Goal: Find specific page/section: Find specific page/section

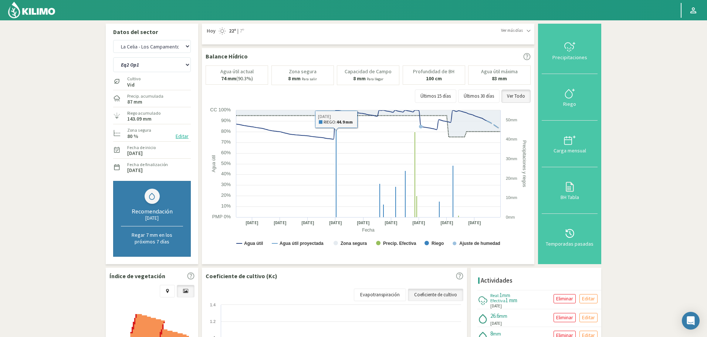
select select "5921: Object"
select select "166: Object"
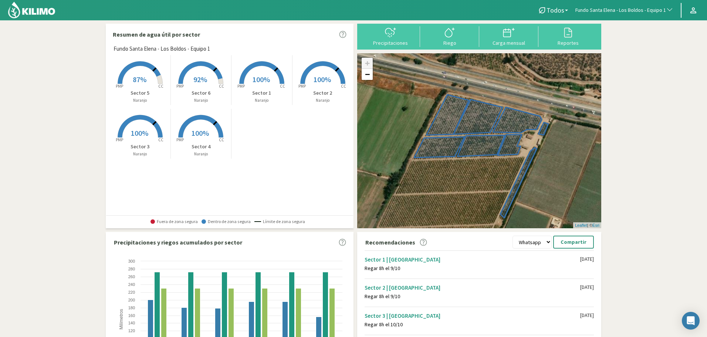
click at [629, 9] on span "Fundo Santa Elena - Los Boldos - Equipo 1" at bounding box center [620, 10] width 91 height 7
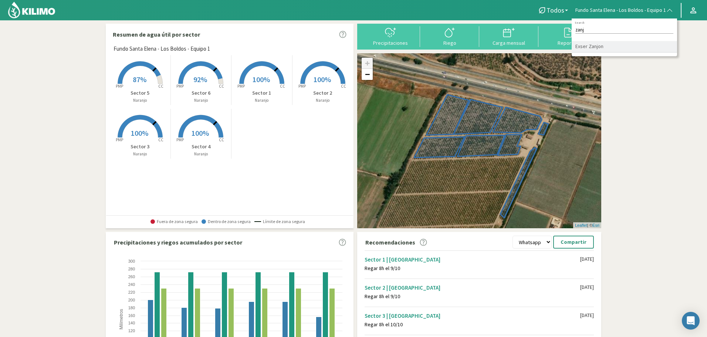
type input "zanj"
click at [591, 46] on li "Exser Zanjon" at bounding box center [624, 46] width 105 height 11
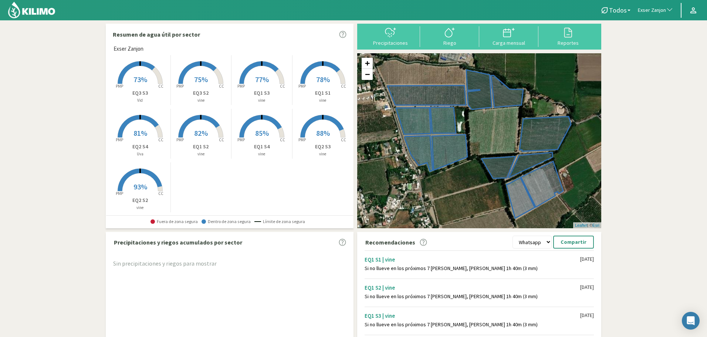
click at [138, 70] on rect at bounding box center [140, 84] width 59 height 59
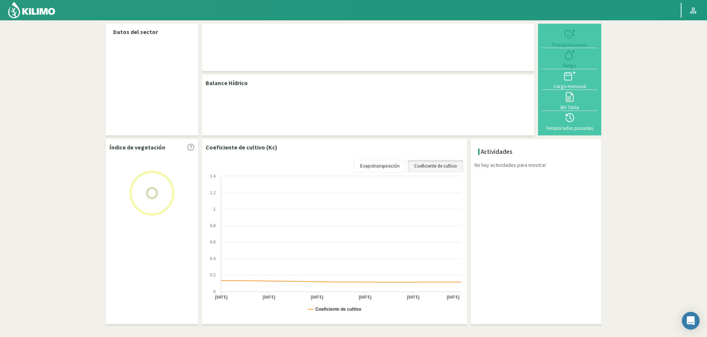
select select "100: Object"
select select "8: Object"
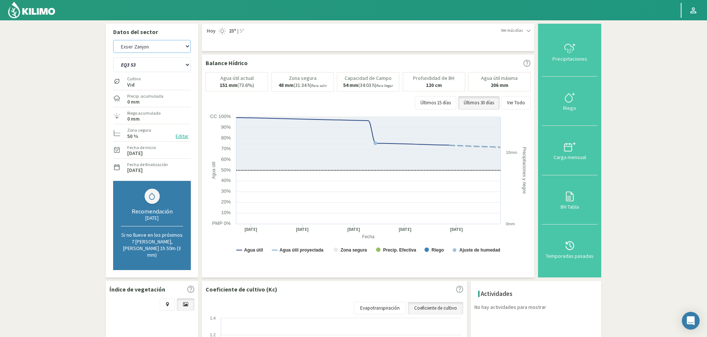
click at [151, 41] on select "Agr. Huertos de Chocalan Agrícola Bakia Agrícola Bakia - IC Agrícola Exser - Ca…" at bounding box center [152, 46] width 78 height 13
click at [113, 40] on select "Agr. Huertos de Chocalan Agrícola Bakia Agrícola Bakia - IC Agrícola Exser - Ca…" at bounding box center [152, 46] width 78 height 13
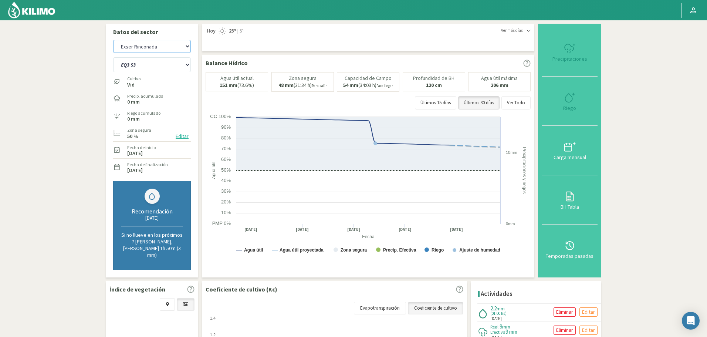
select select "389: Object"
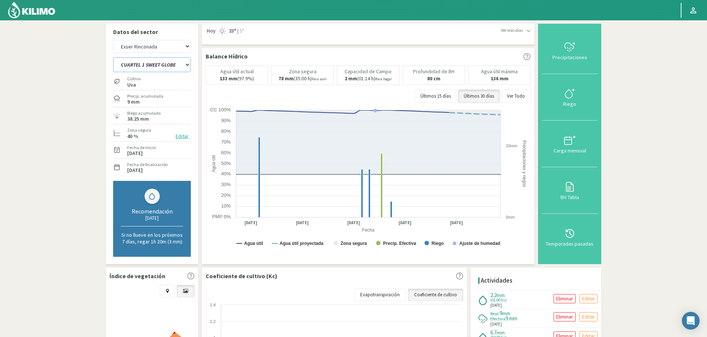
click at [139, 64] on select "CUARTEL 1 SWEET GLOBE CUARTEL 1 TANGO CUARTEL 2 TANGO CUARTEL 2 TIMPSON CUARTEL…" at bounding box center [152, 64] width 78 height 15
click at [113, 57] on select "CUARTEL 1 SWEET GLOBE CUARTEL 1 TANGO CUARTEL 2 TANGO CUARTEL 2 TIMPSON CUARTEL…" at bounding box center [152, 64] width 78 height 15
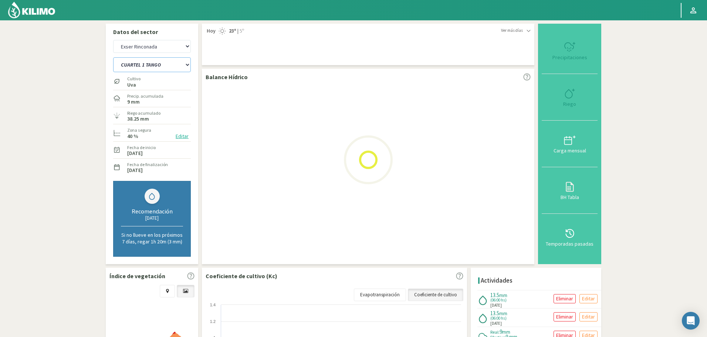
select select "9: Object"
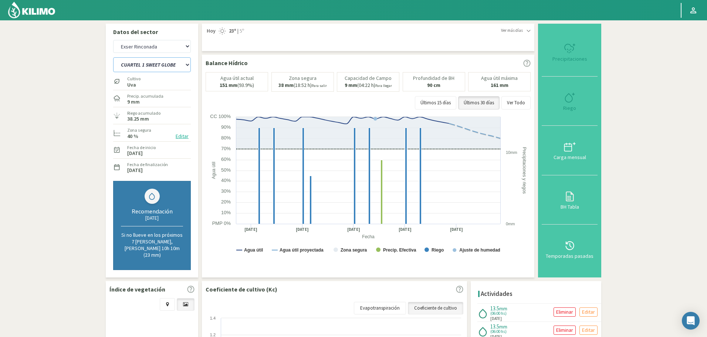
select select "679: Object"
click at [176, 66] on select "CUARTEL 1 SWEET GLOBE CUARTEL 1 TANGO CUARTEL 2 TANGO CUARTEL 2 TIMPSON CUARTEL…" at bounding box center [152, 64] width 78 height 15
click at [113, 57] on select "CUARTEL 1 SWEET GLOBE CUARTEL 1 TANGO CUARTEL 2 TANGO CUARTEL 2 TIMPSON CUARTEL…" at bounding box center [152, 64] width 78 height 15
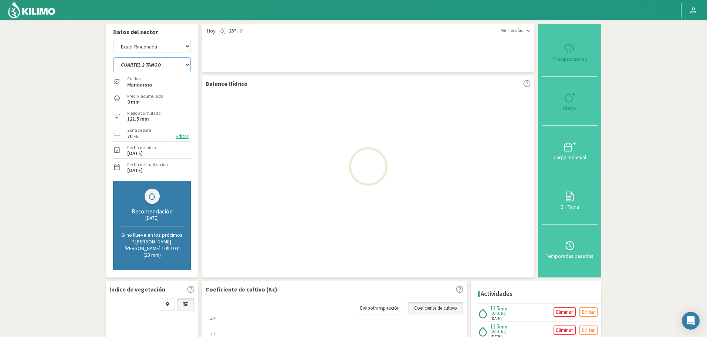
select select "17: Object"
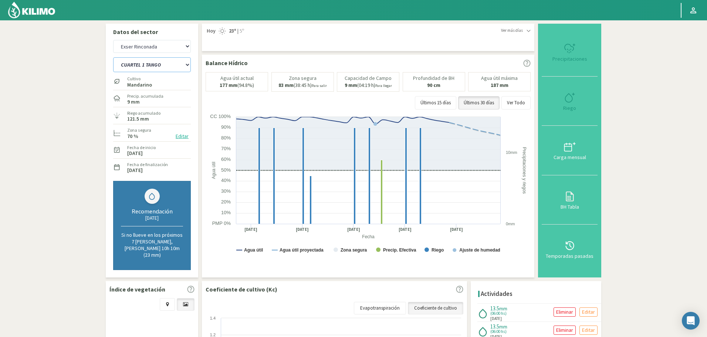
select select "969: Object"
click at [160, 66] on select "CUARTEL 1 SWEET GLOBE CUARTEL 1 TANGO CUARTEL 2 TANGO CUARTEL 2 TIMPSON CUARTEL…" at bounding box center [152, 64] width 78 height 15
click at [113, 57] on select "CUARTEL 1 SWEET GLOBE CUARTEL 1 TANGO CUARTEL 2 TANGO CUARTEL 2 TIMPSON CUARTEL…" at bounding box center [152, 64] width 78 height 15
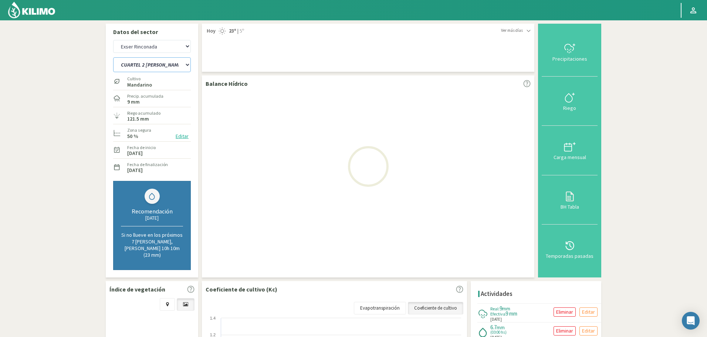
select select "25: Object"
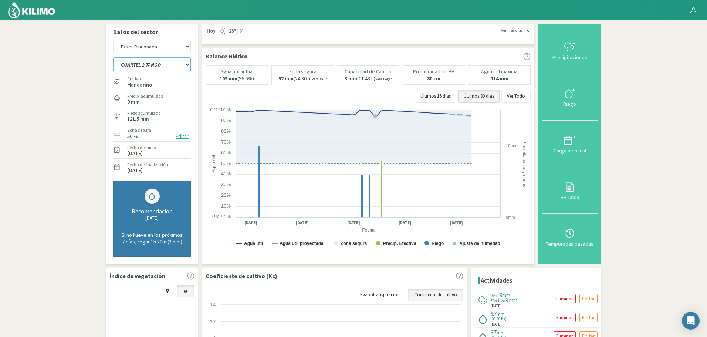
select select "1259: Object"
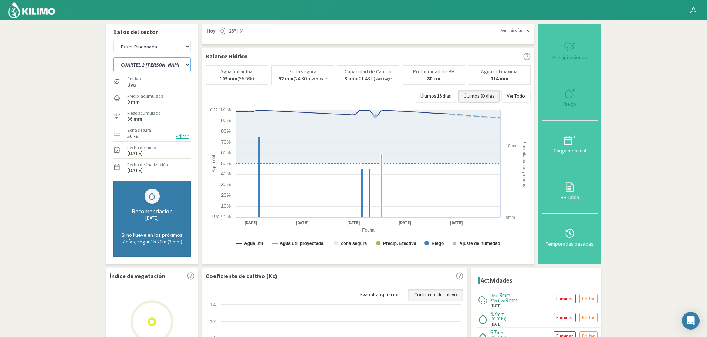
click at [150, 63] on select "CUARTEL 1 SWEET GLOBE CUARTEL 1 TANGO CUARTEL 2 TANGO CUARTEL 2 TIMPSON CUARTEL…" at bounding box center [152, 64] width 78 height 15
click at [113, 57] on select "CUARTEL 1 SWEET GLOBE CUARTEL 1 TANGO CUARTEL 2 TANGO CUARTEL 2 TIMPSON CUARTEL…" at bounding box center [152, 64] width 78 height 15
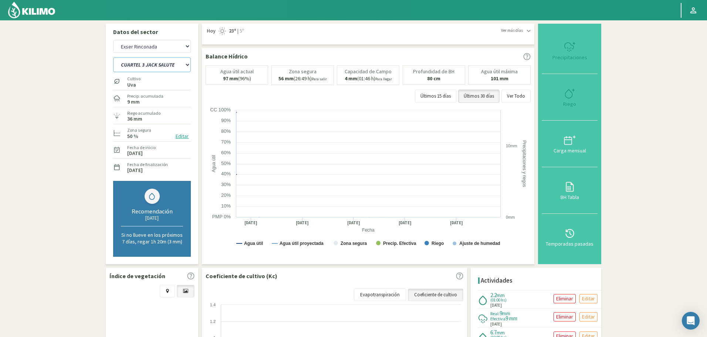
select select "33: Object"
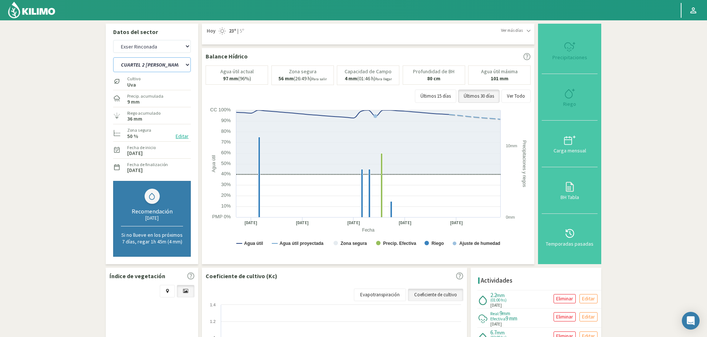
select select "1549: Object"
click at [154, 68] on select "CUARTEL 1 SWEET GLOBE CUARTEL 1 TANGO CUARTEL 2 TANGO CUARTEL 2 TIMPSON CUARTEL…" at bounding box center [152, 64] width 78 height 15
click at [113, 57] on select "CUARTEL 1 SWEET GLOBE CUARTEL 1 TANGO CUARTEL 2 TANGO CUARTEL 2 TIMPSON CUARTEL…" at bounding box center [152, 64] width 78 height 15
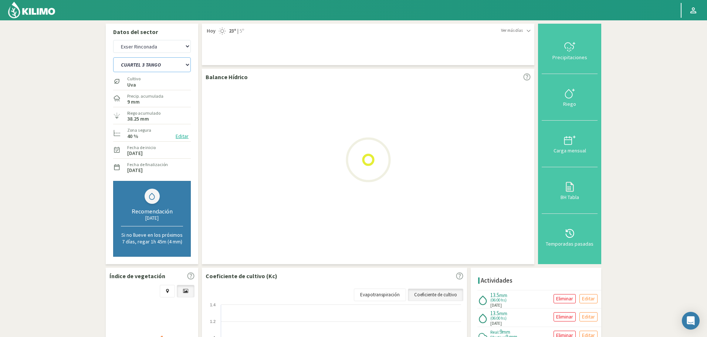
select select "41: Object"
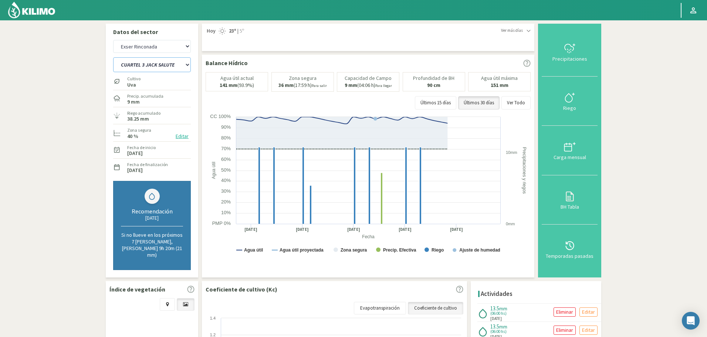
select select "1839: Object"
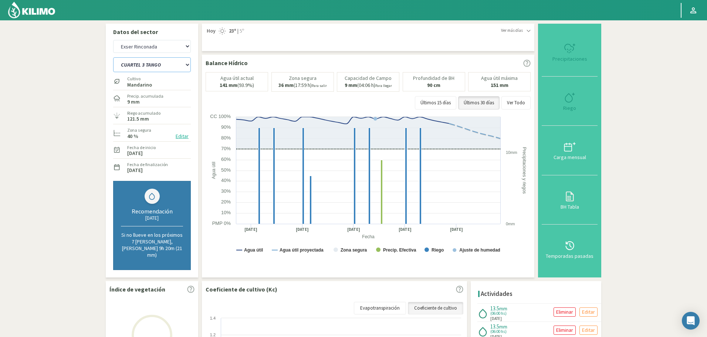
click at [150, 69] on select "CUARTEL 1 SWEET GLOBE CUARTEL 1 TANGO CUARTEL 2 TANGO CUARTEL 2 TIMPSON CUARTEL…" at bounding box center [152, 64] width 78 height 15
click at [113, 57] on select "CUARTEL 1 SWEET GLOBE CUARTEL 1 TANGO CUARTEL 2 TANGO CUARTEL 2 TIMPSON CUARTEL…" at bounding box center [152, 64] width 78 height 15
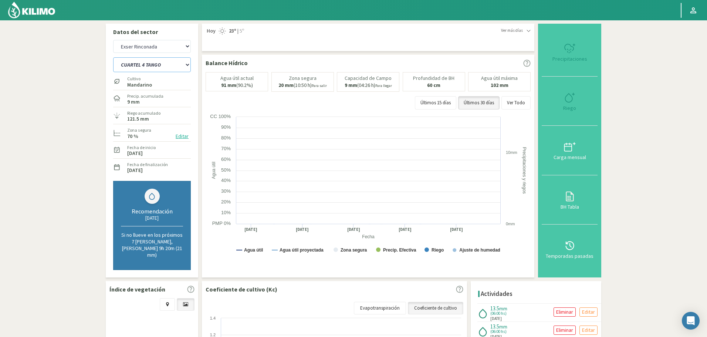
select select "49: Object"
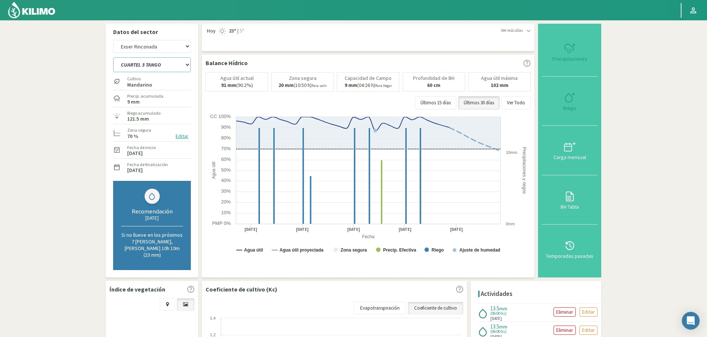
select select "2129: Object"
select select "57: Object"
